Goal: Find specific page/section: Find specific page/section

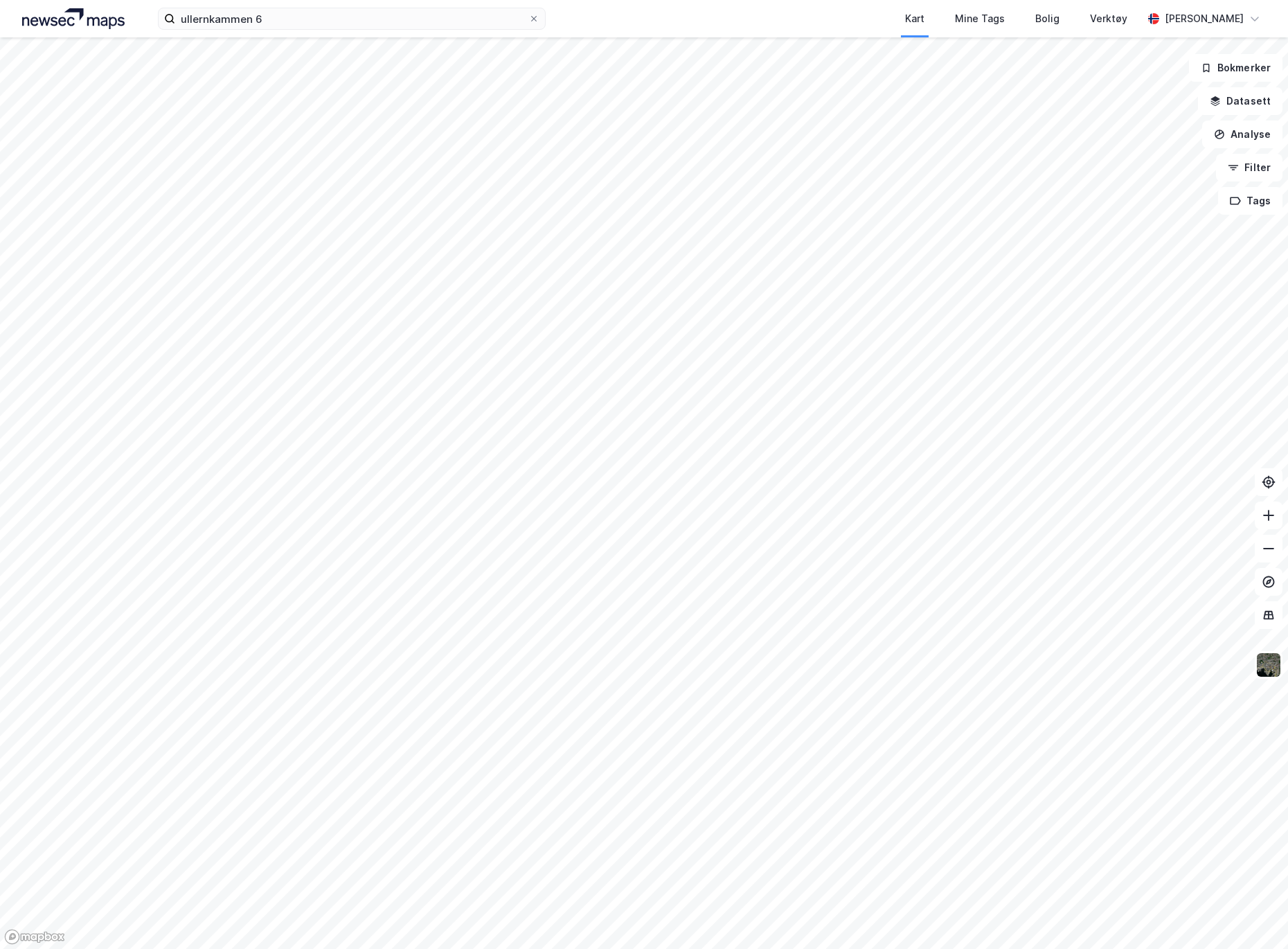
click at [272, 31] on div "ullernkammen 6 Kart Mine Tags Bolig Verktøy [PERSON_NAME]" at bounding box center [644, 19] width 1288 height 37
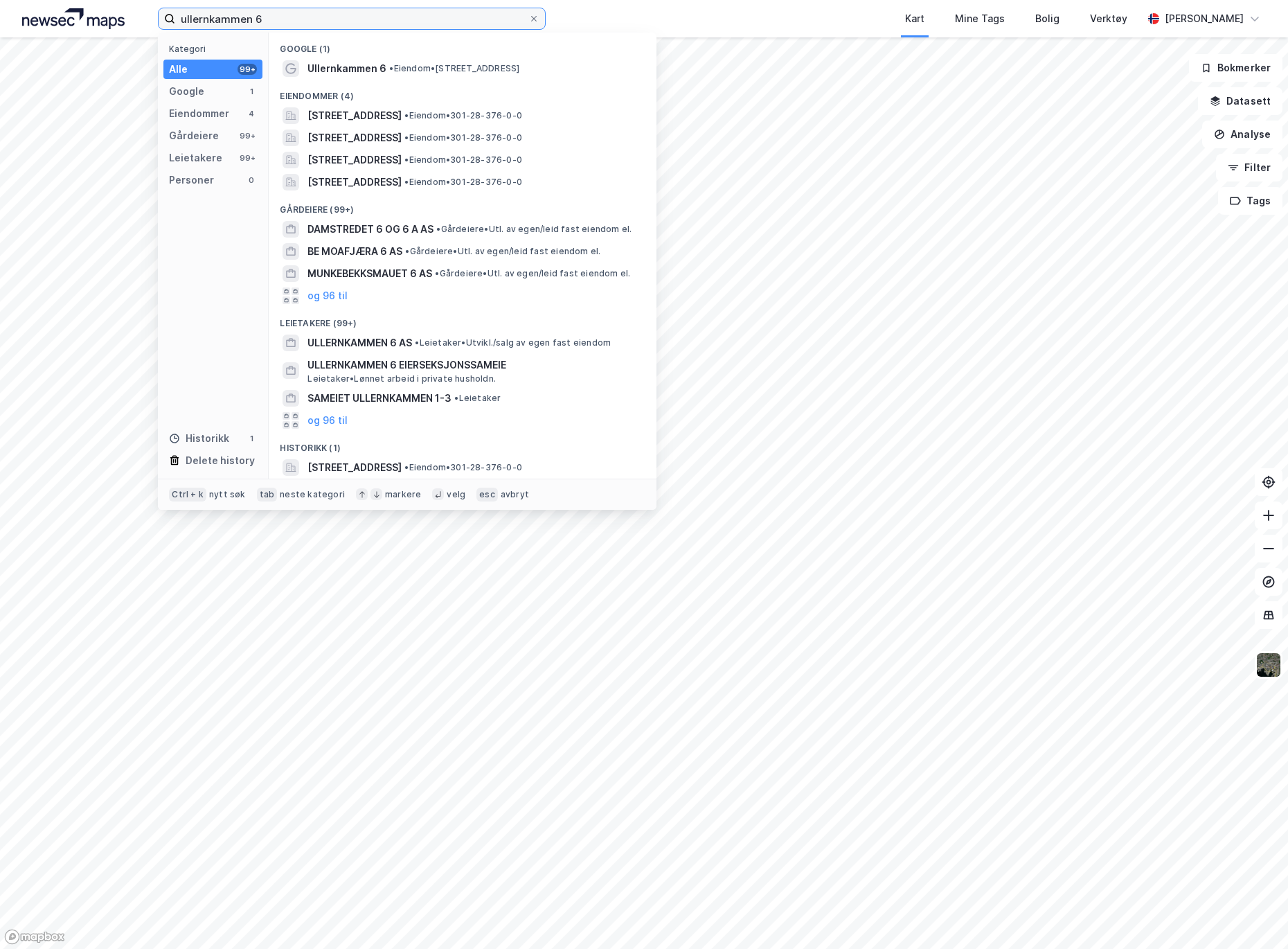
click at [273, 21] on input "ullernkammen 6" at bounding box center [352, 19] width 353 height 21
type input "[GEOGRAPHIC_DATA]"
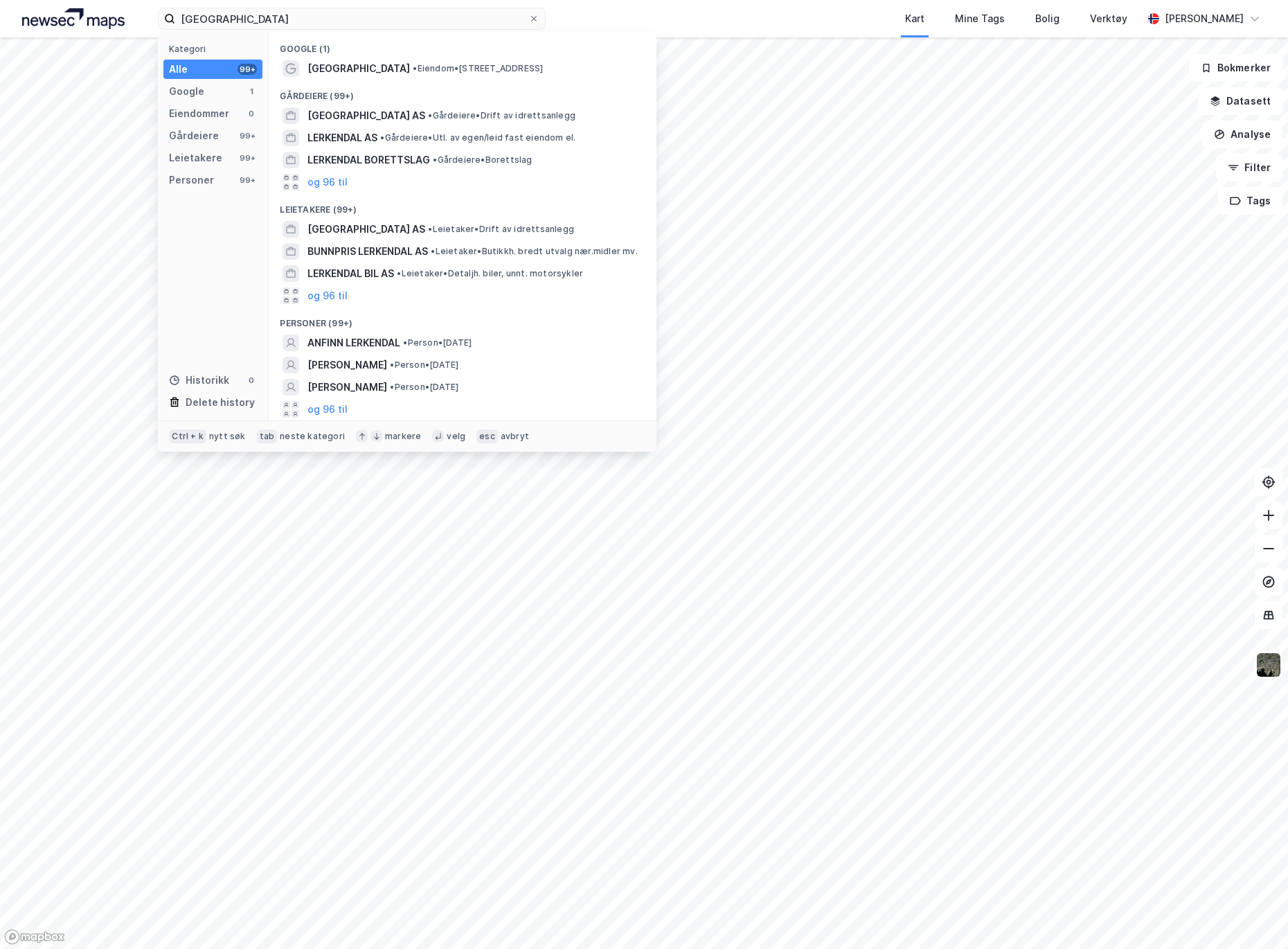
click at [404, 113] on span "[GEOGRAPHIC_DATA] AS" at bounding box center [366, 115] width 118 height 17
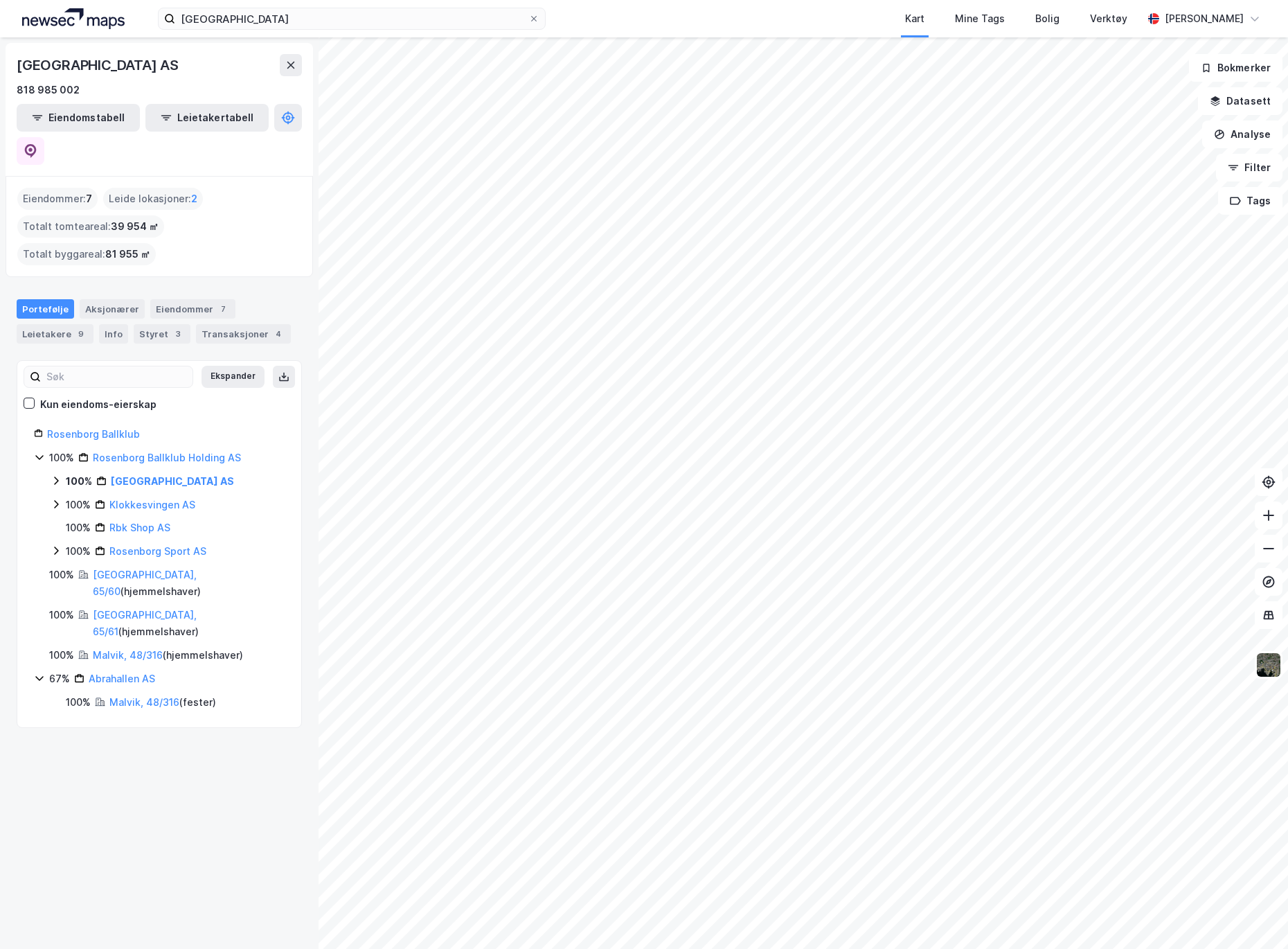
click at [1268, 661] on img at bounding box center [1269, 664] width 26 height 26
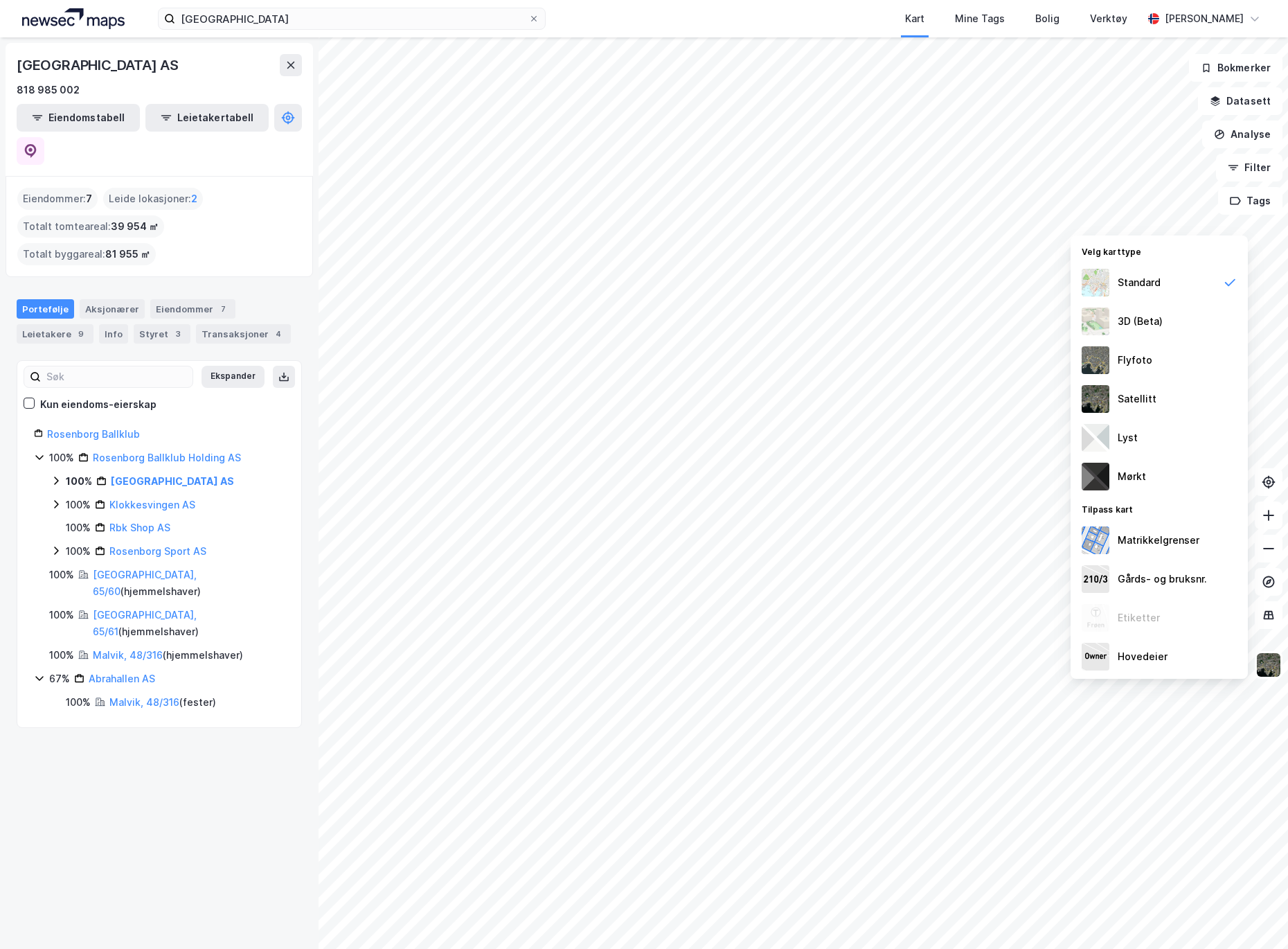
click at [1151, 393] on div "Satellitt" at bounding box center [1136, 398] width 39 height 17
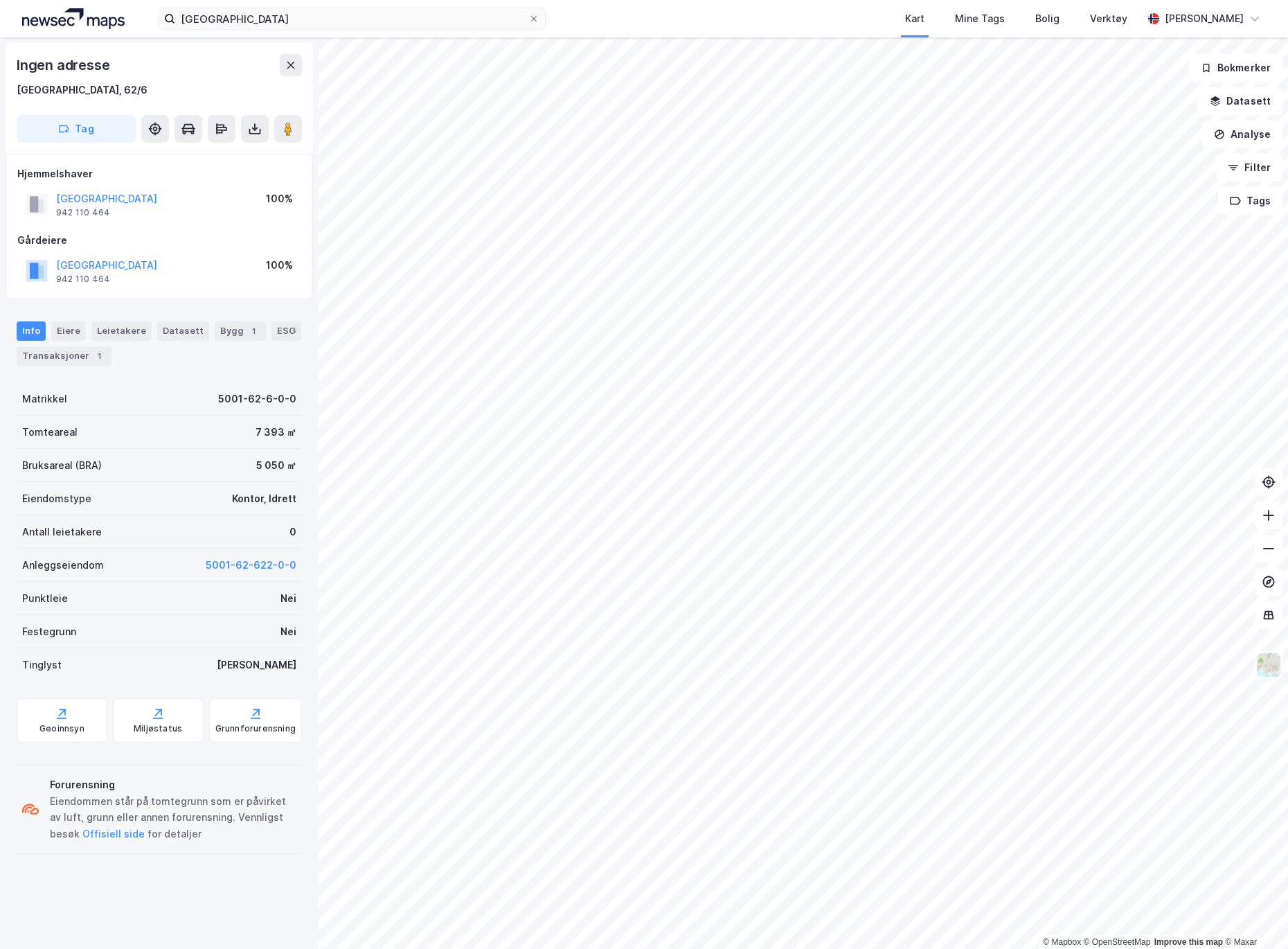
click at [292, 130] on image at bounding box center [287, 129] width 8 height 14
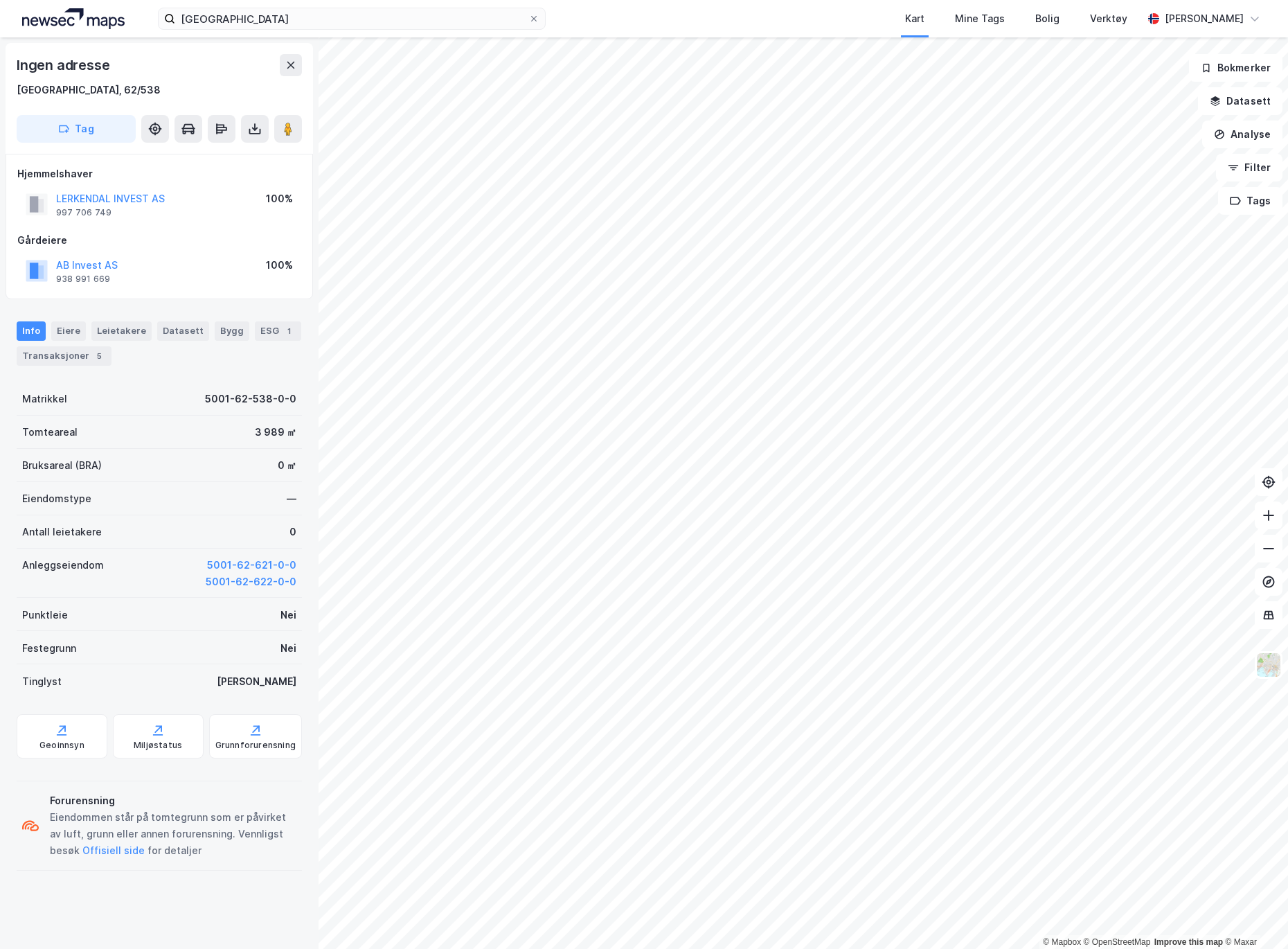
click at [291, 119] on button at bounding box center [287, 128] width 27 height 27
